Goal: Navigation & Orientation: Find specific page/section

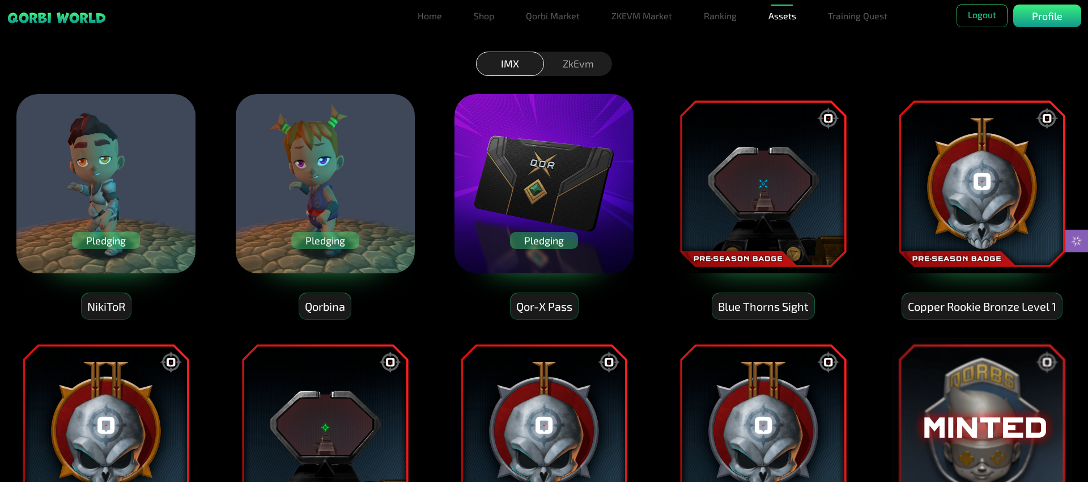
click at [543, 243] on div "Pledging" at bounding box center [544, 240] width 68 height 17
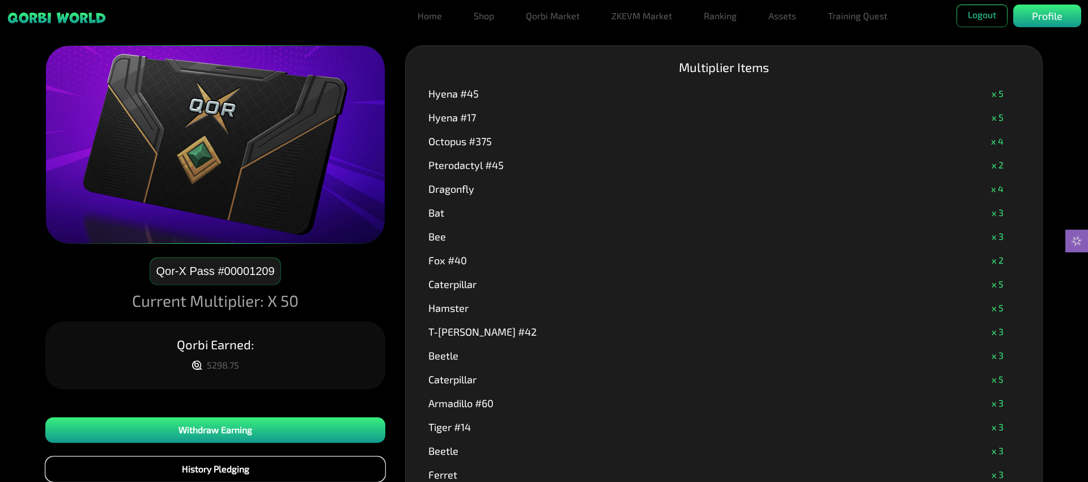
click at [273, 477] on button "History Pledging" at bounding box center [215, 469] width 340 height 26
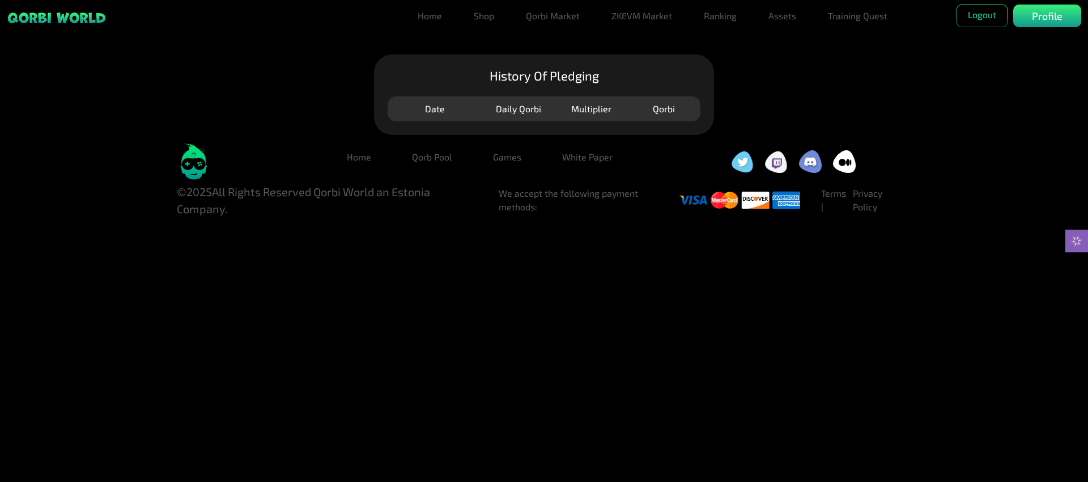
click at [511, 113] on div "Daily Qorbi" at bounding box center [519, 109] width 72 height 14
click at [595, 109] on div "Multiplier" at bounding box center [592, 109] width 72 height 14
click at [670, 112] on div "Qorbi" at bounding box center [664, 109] width 72 height 14
click at [865, 18] on link "Training Quest" at bounding box center [858, 16] width 69 height 23
